Goal: Transaction & Acquisition: Purchase product/service

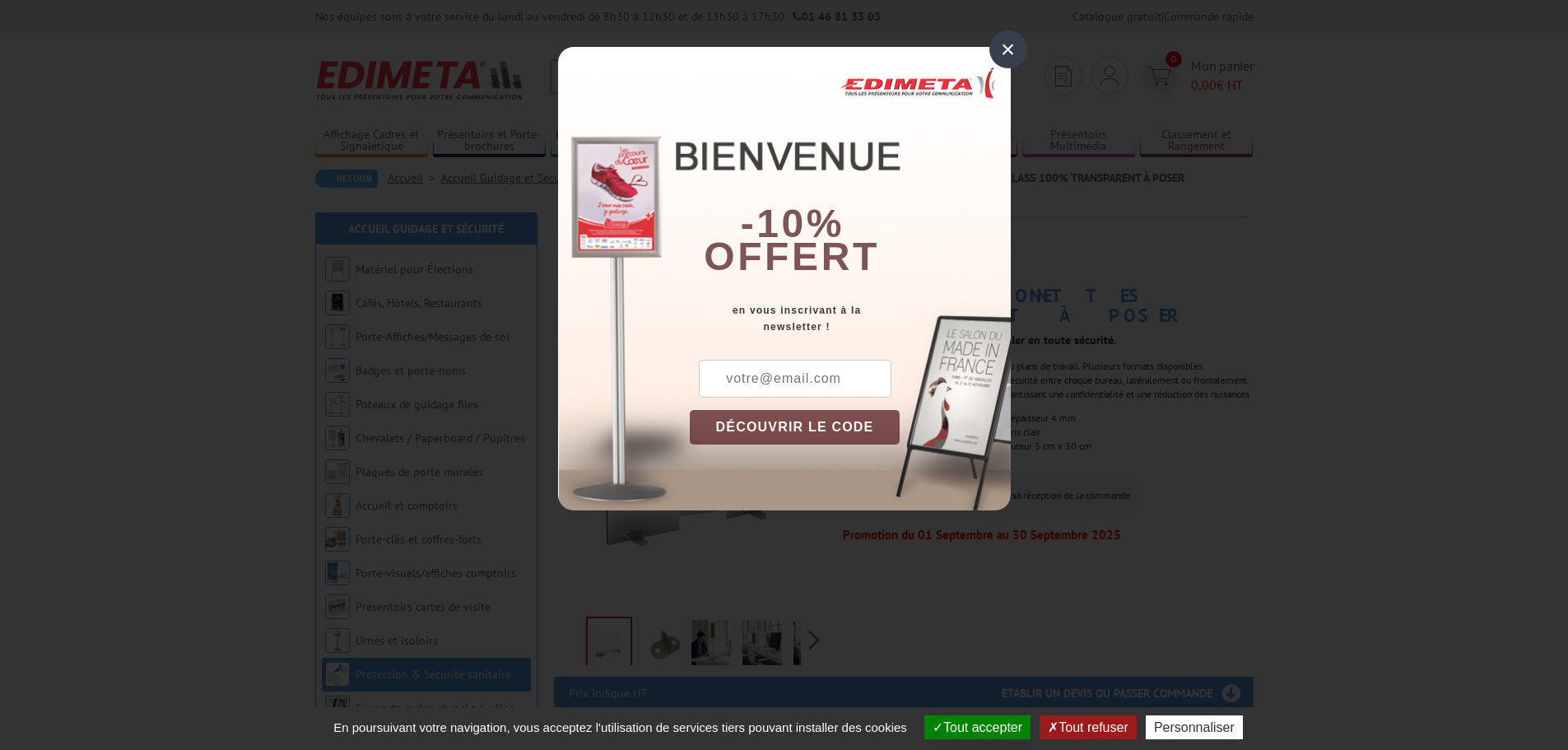
click at [1013, 49] on div "×" at bounding box center [1008, 49] width 38 height 38
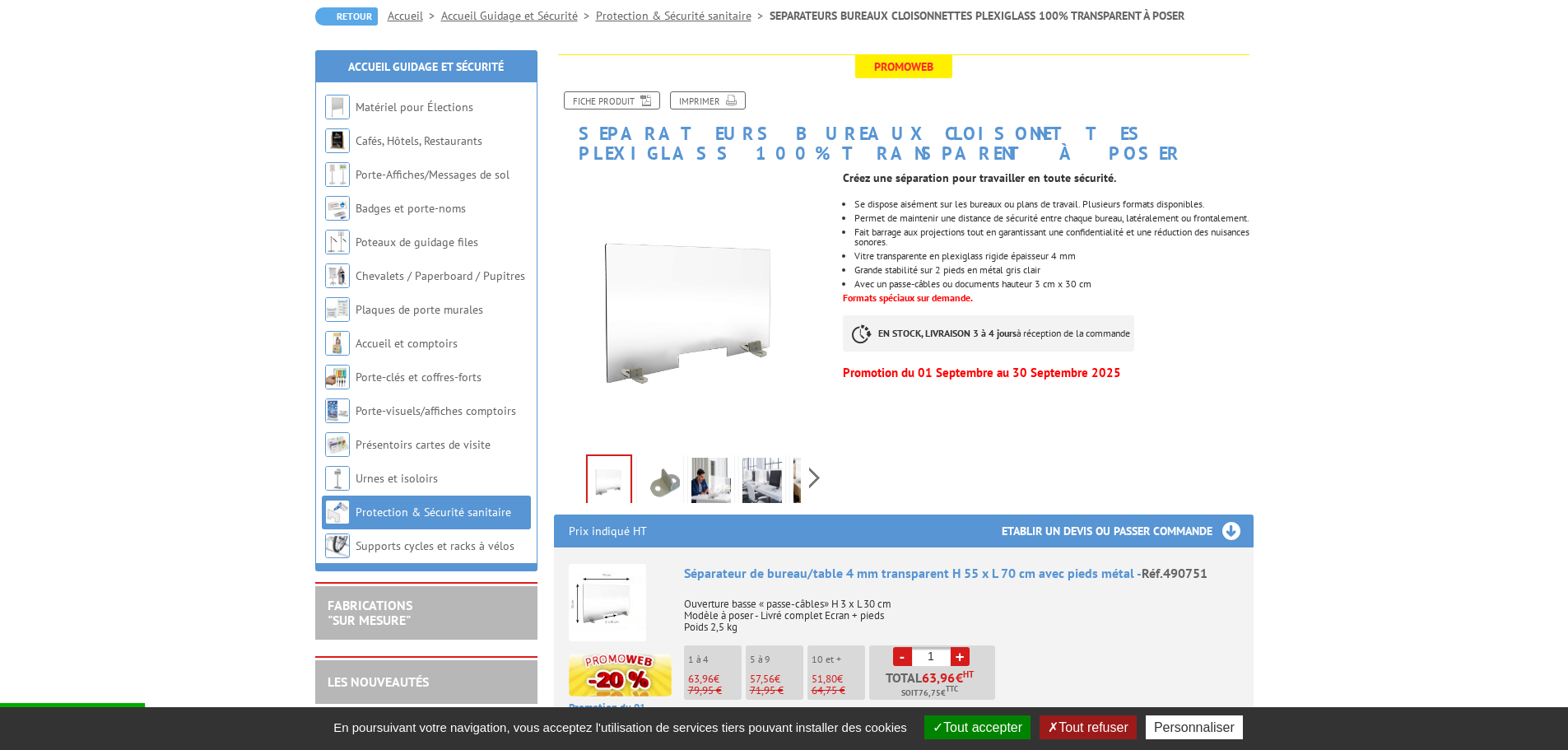
scroll to position [165, 0]
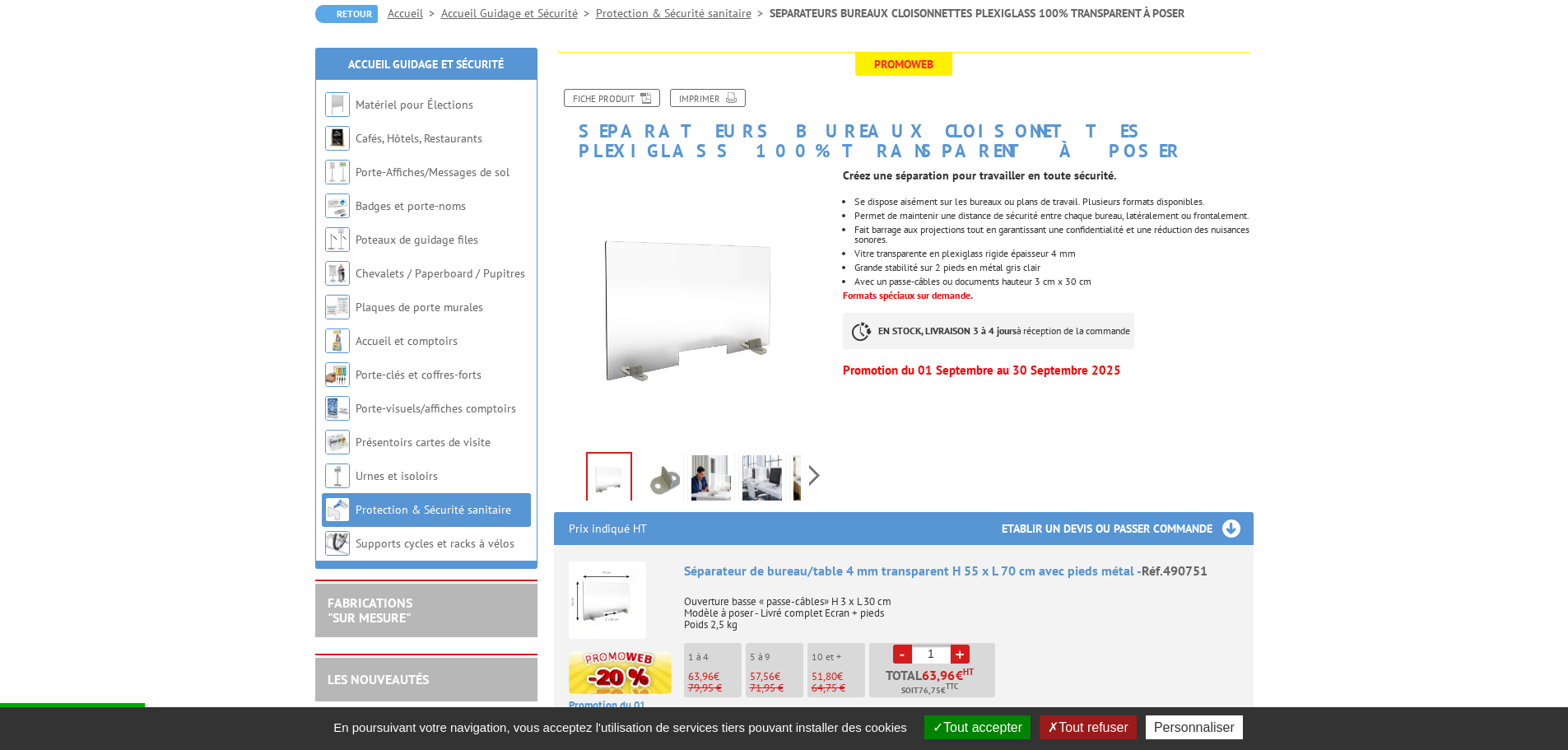
click at [695, 464] on img at bounding box center [711, 480] width 40 height 51
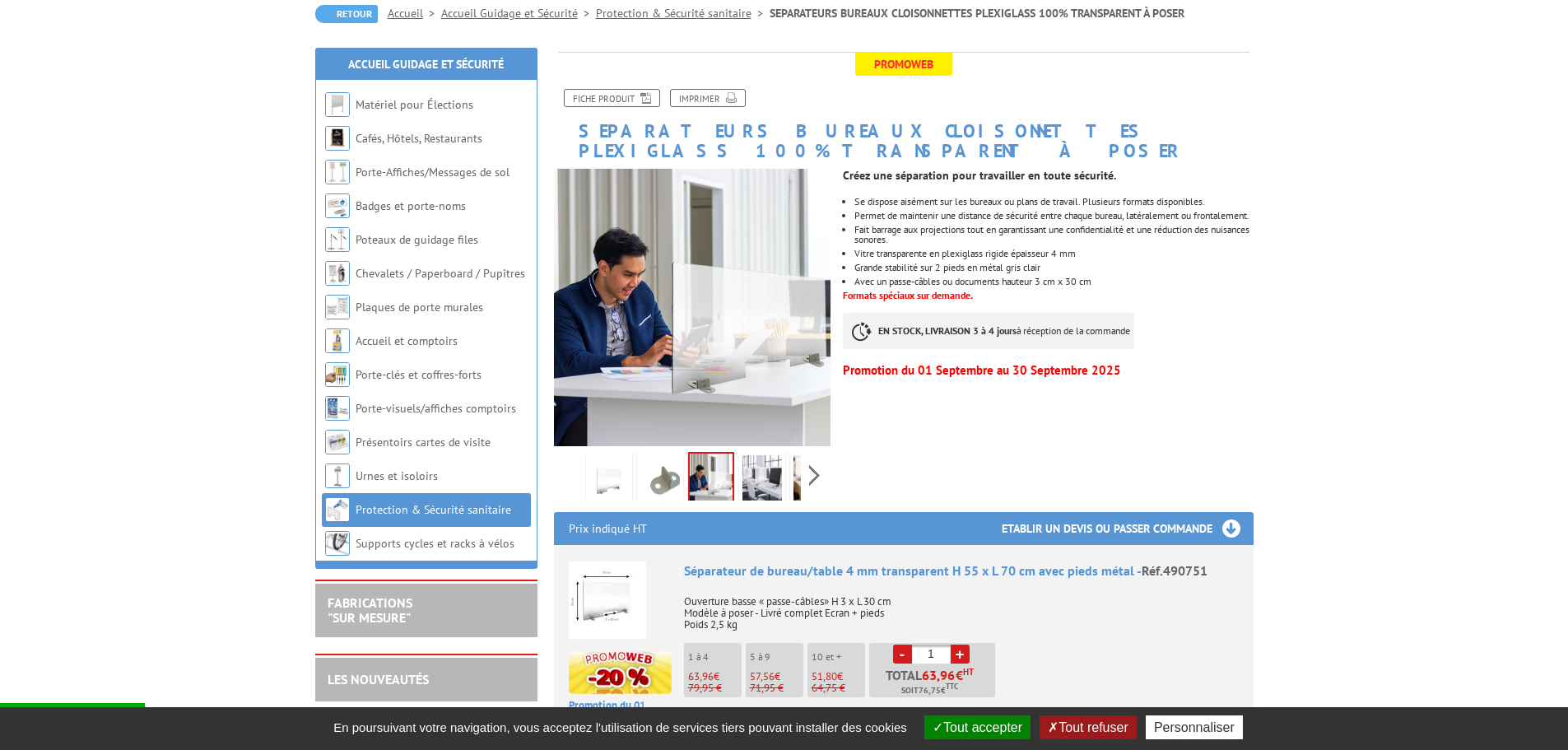
click at [752, 464] on img at bounding box center [762, 480] width 40 height 51
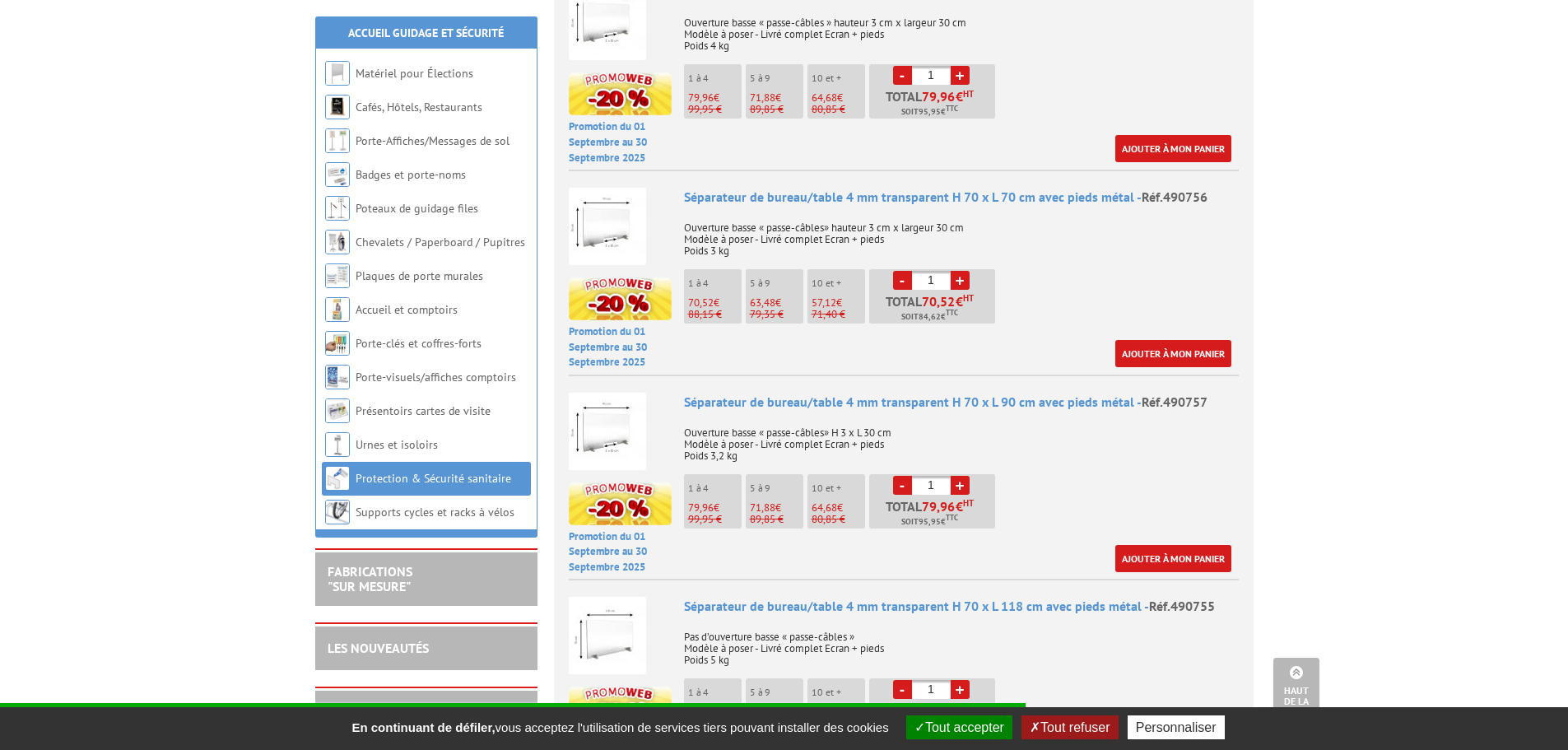
scroll to position [1235, 0]
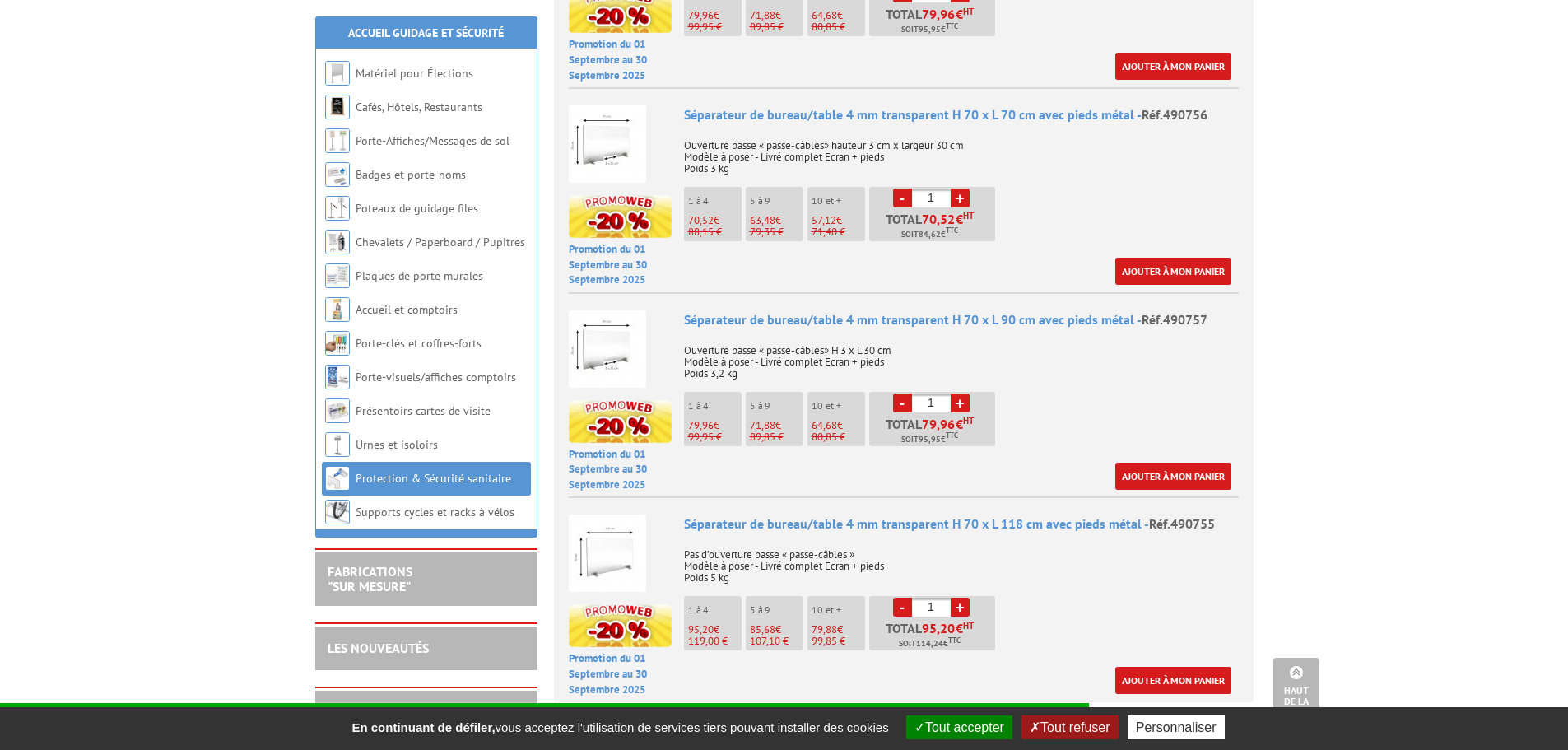
drag, startPoint x: 939, startPoint y: 379, endPoint x: 887, endPoint y: 385, distance: 52.3
click at [887, 392] on li "- 1 + Total 79,96 € HT Soit 95,95 € TTC" at bounding box center [931, 418] width 126 height 54
click at [1054, 397] on div "Séparateur de bureau/table 4 mm transparent H 70 x L 90 cm avec pieds métal - R…" at bounding box center [961, 400] width 555 height 180
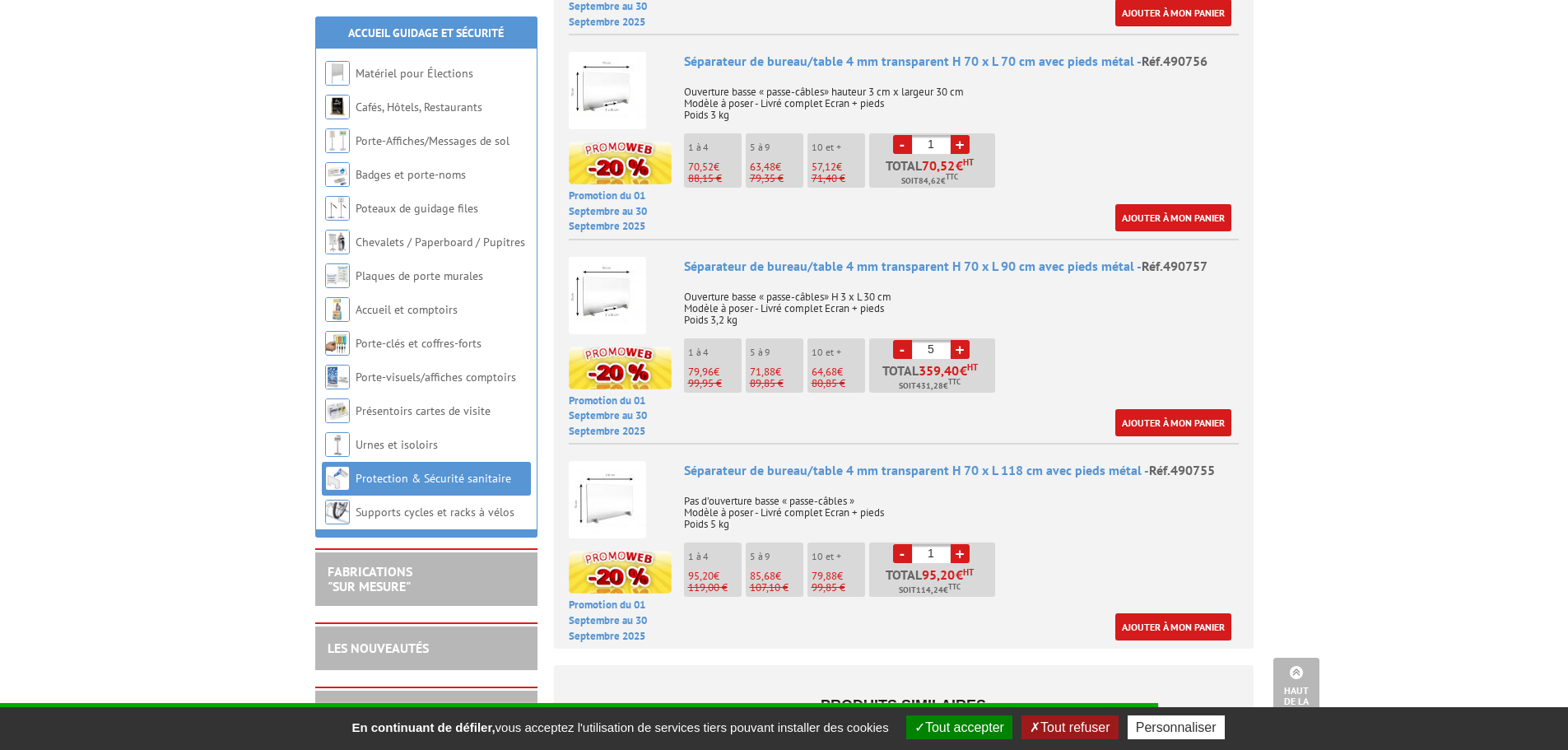
scroll to position [1317, 0]
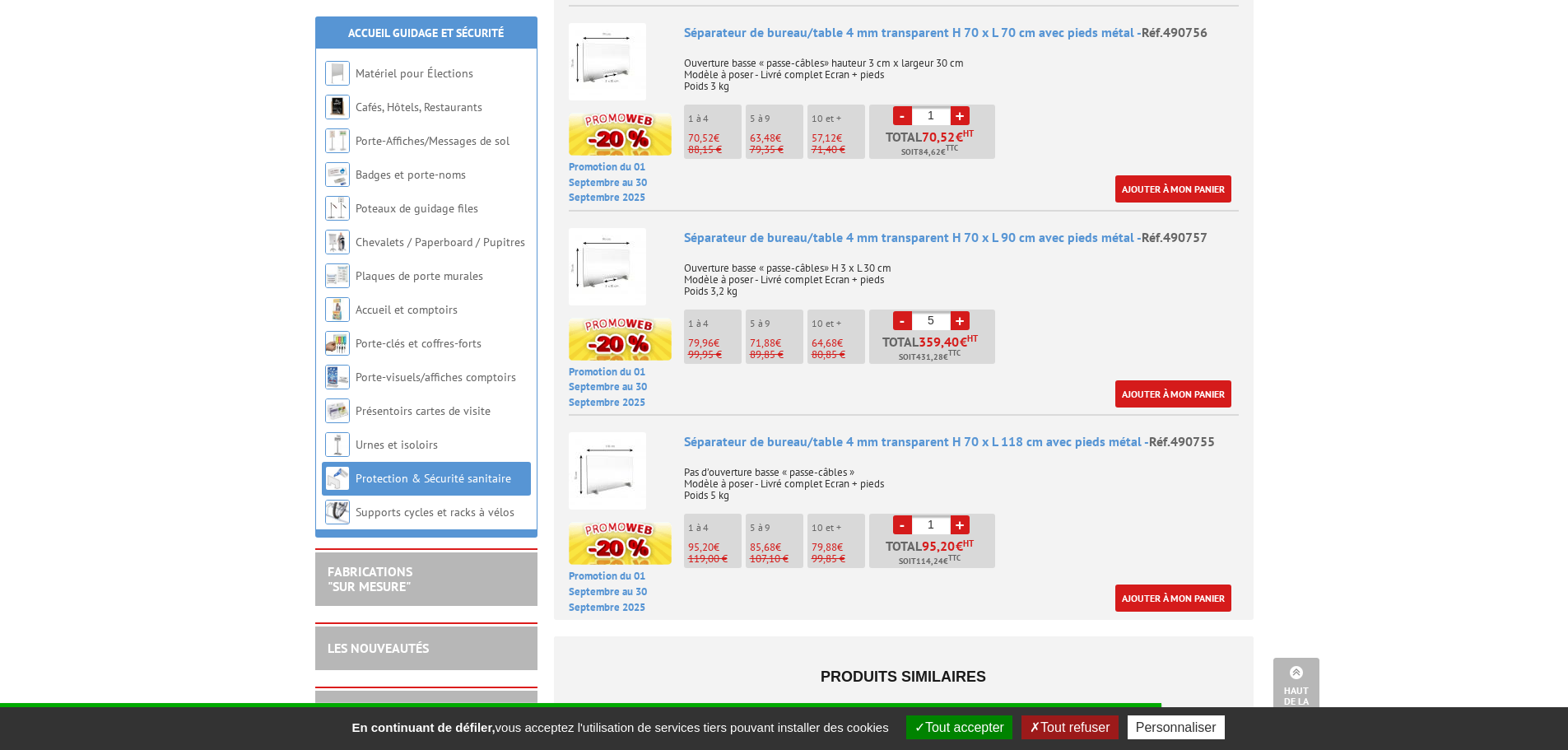
click at [926, 311] on input "5" at bounding box center [931, 321] width 39 height 19
click at [932, 311] on input "5" at bounding box center [931, 321] width 39 height 19
type input "3"
click at [932, 278] on div "Séparateur de bureau/table 4 mm transparent H 70 x L 90 cm avec pieds métal - R…" at bounding box center [961, 318] width 555 height 180
click at [932, 266] on p "Ouverture basse « passe-câbles» H 3 x L 30 cm Modèle à poser - Livré complet Ec…" at bounding box center [961, 274] width 555 height 46
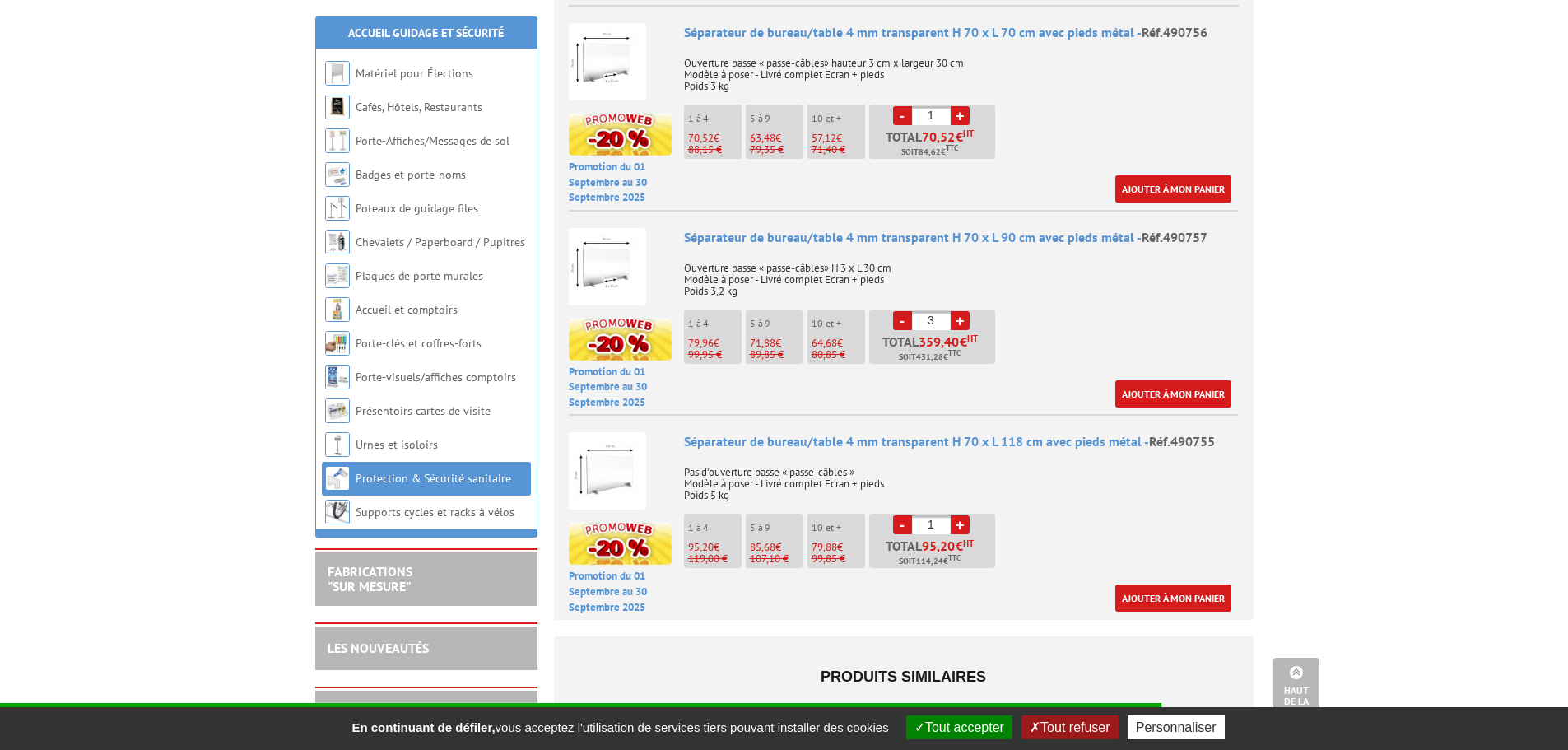
click at [1138, 284] on div "Séparateur de bureau/table 4 mm transparent H 70 x L 90 cm avec pieds métal - R…" at bounding box center [961, 318] width 555 height 180
click at [1079, 284] on div "Séparateur de bureau/table 4 mm transparent H 70 x L 90 cm avec pieds métal - R…" at bounding box center [961, 318] width 555 height 180
click at [1089, 289] on div "Séparateur de bureau/table 4 mm transparent H 70 x L 90 cm avec pieds métal - R…" at bounding box center [961, 318] width 555 height 180
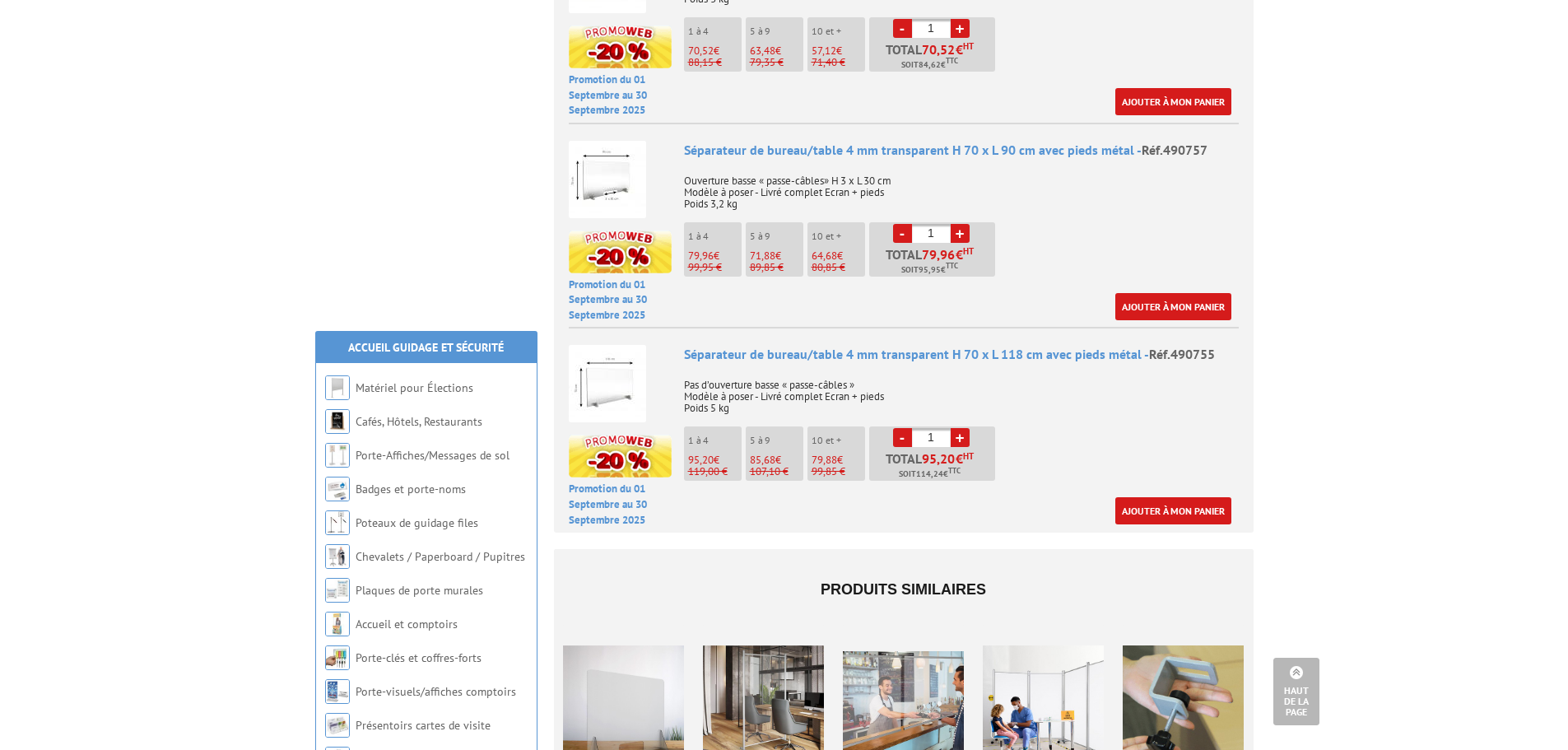
scroll to position [1317, 0]
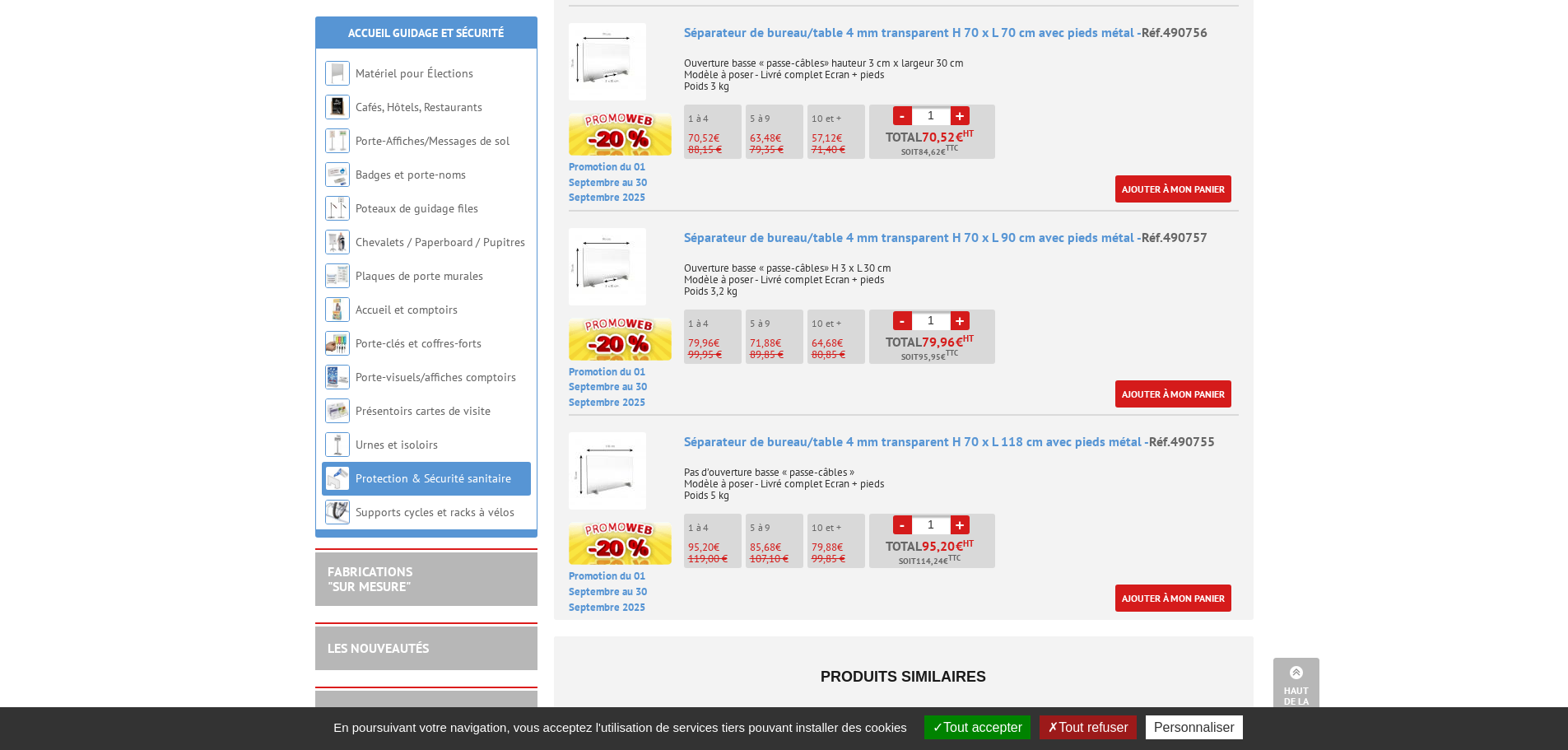
click at [957, 311] on link "+" at bounding box center [960, 321] width 19 height 19
type input "3"
